Goal: Information Seeking & Learning: Understand process/instructions

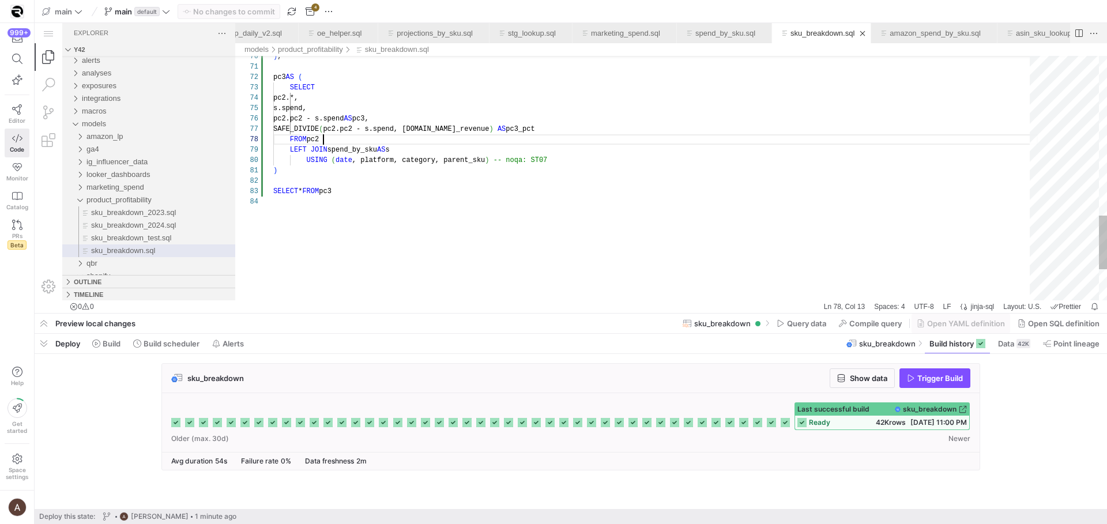
scroll to position [73, 50]
